Goal: Information Seeking & Learning: Learn about a topic

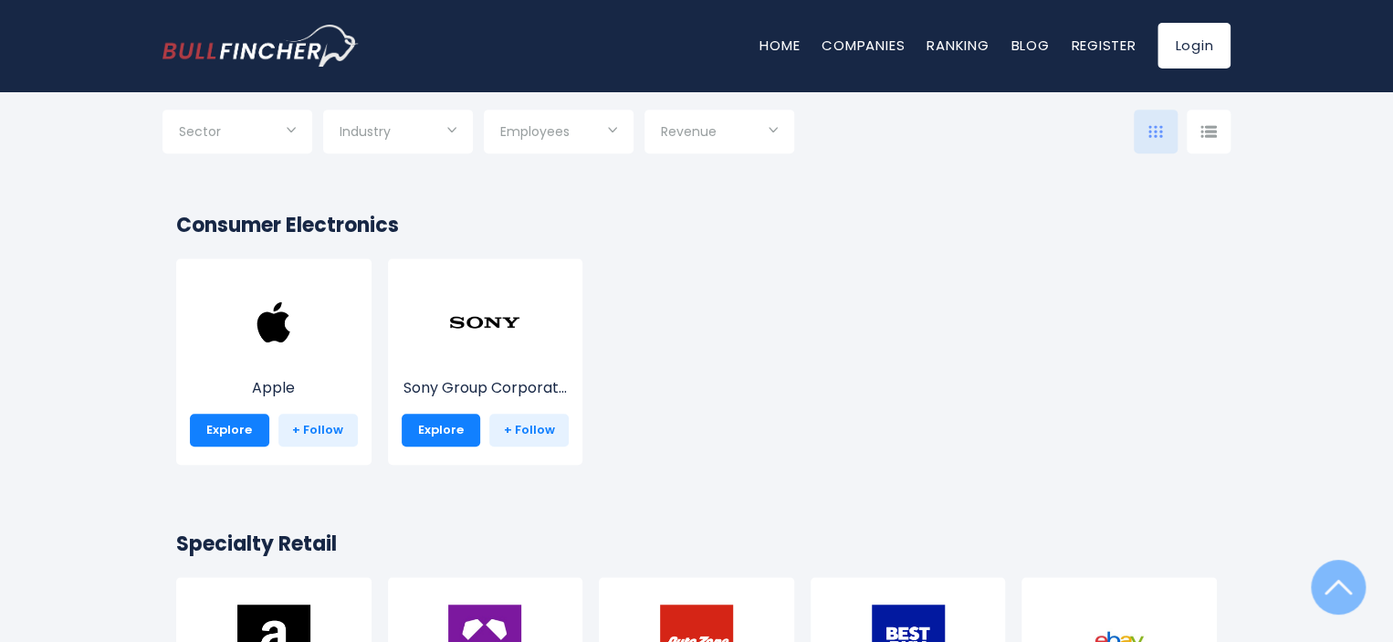
scroll to position [329, 0]
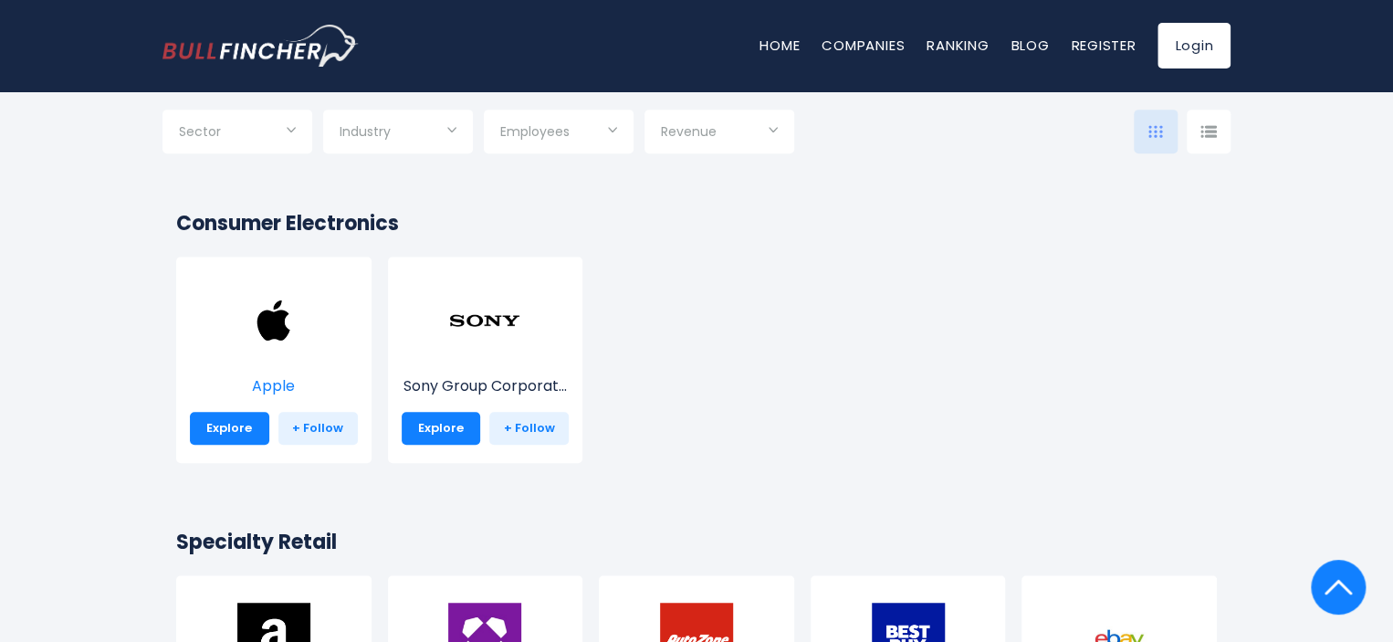
click at [279, 355] on img at bounding box center [273, 320] width 73 height 73
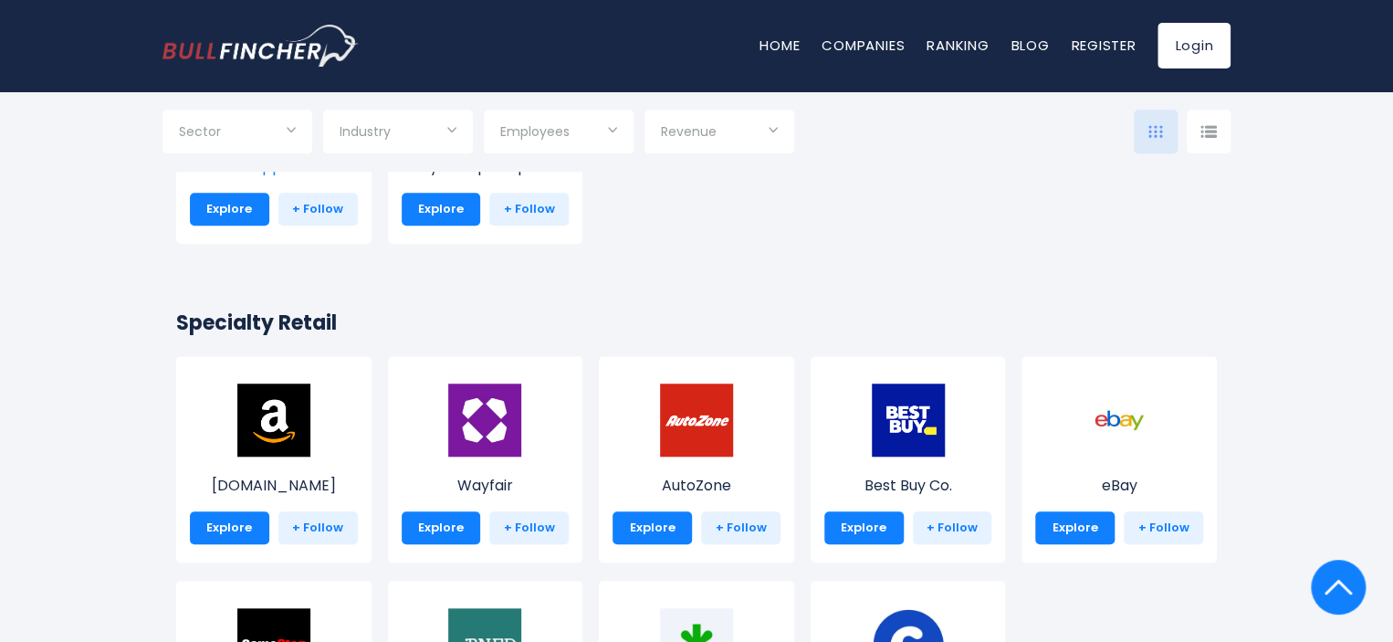
scroll to position [506, 0]
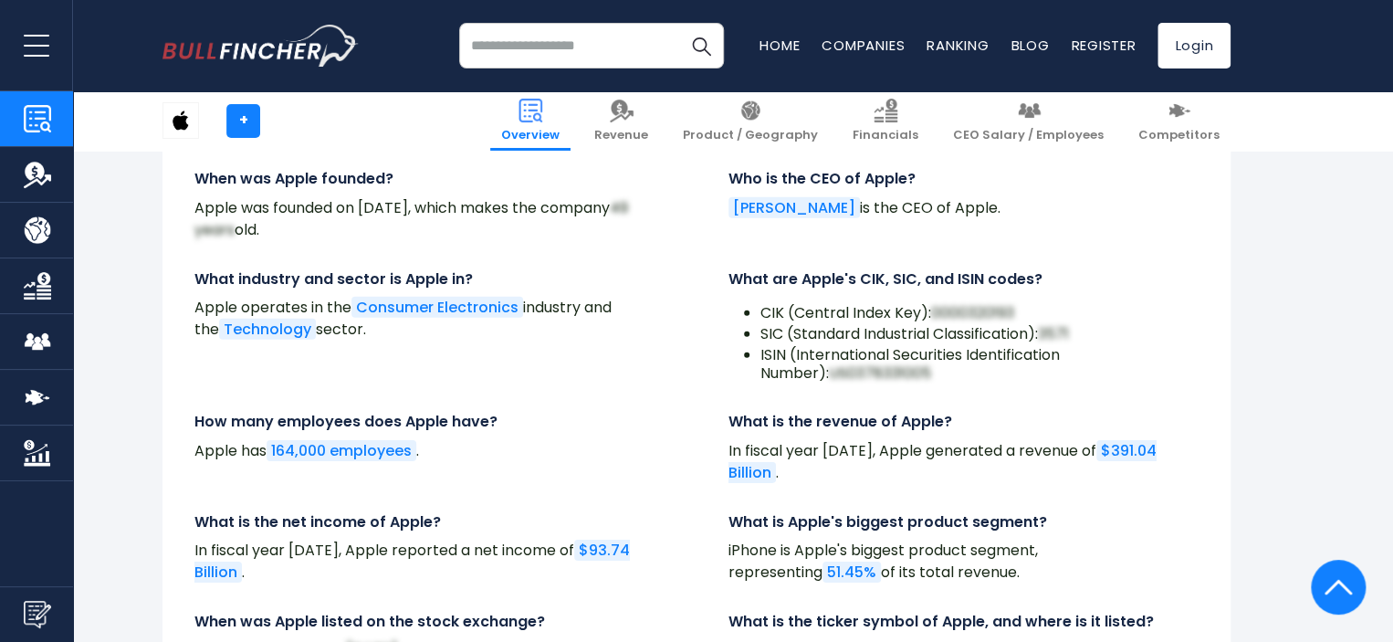
scroll to position [6345, 0]
